Goal: Check status

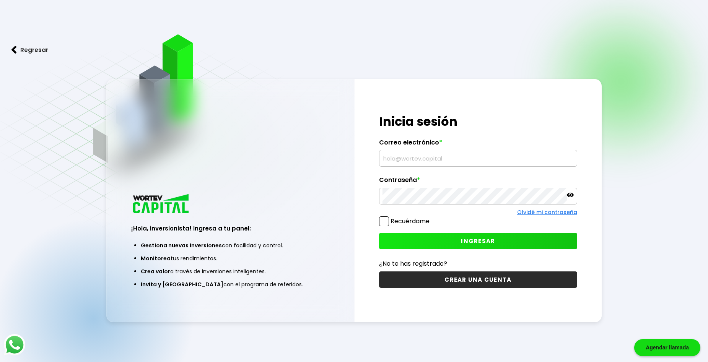
type input "[EMAIL_ADDRESS][DOMAIN_NAME]"
click at [458, 244] on button "INGRESAR" at bounding box center [478, 241] width 198 height 16
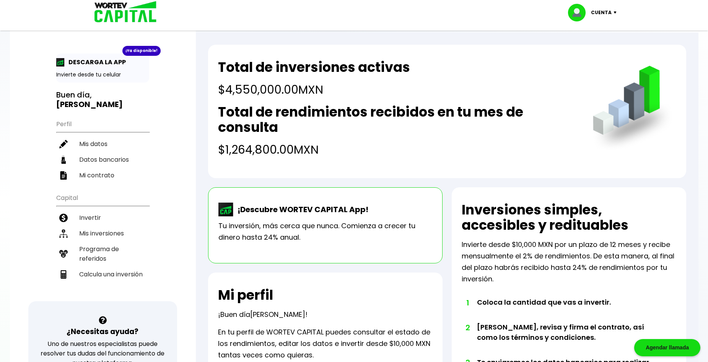
click at [324, 115] on h2 "Total de rendimientos recibidos en tu mes de consulta" at bounding box center [397, 119] width 359 height 31
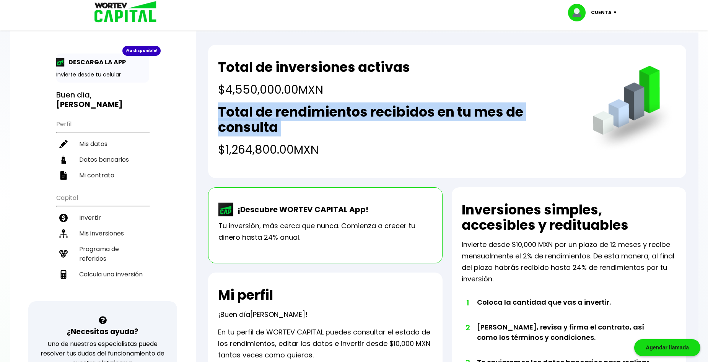
click at [324, 115] on h2 "Total de rendimientos recibidos en tu mes de consulta" at bounding box center [397, 119] width 359 height 31
click at [382, 137] on div "Total de rendimientos recibidos en tu mes de consulta $1,264,800.00 MXN" at bounding box center [397, 131] width 359 height 54
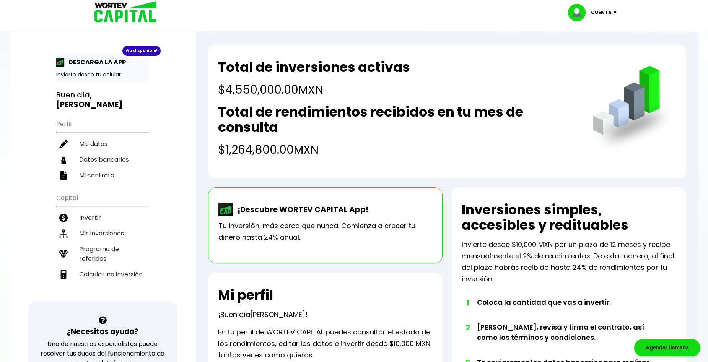
click at [366, 102] on div "Total de inversiones activas $4,550,000.00 MXN Total de rendimientos recibidos …" at bounding box center [397, 109] width 359 height 99
